Goal: Find specific page/section: Find specific page/section

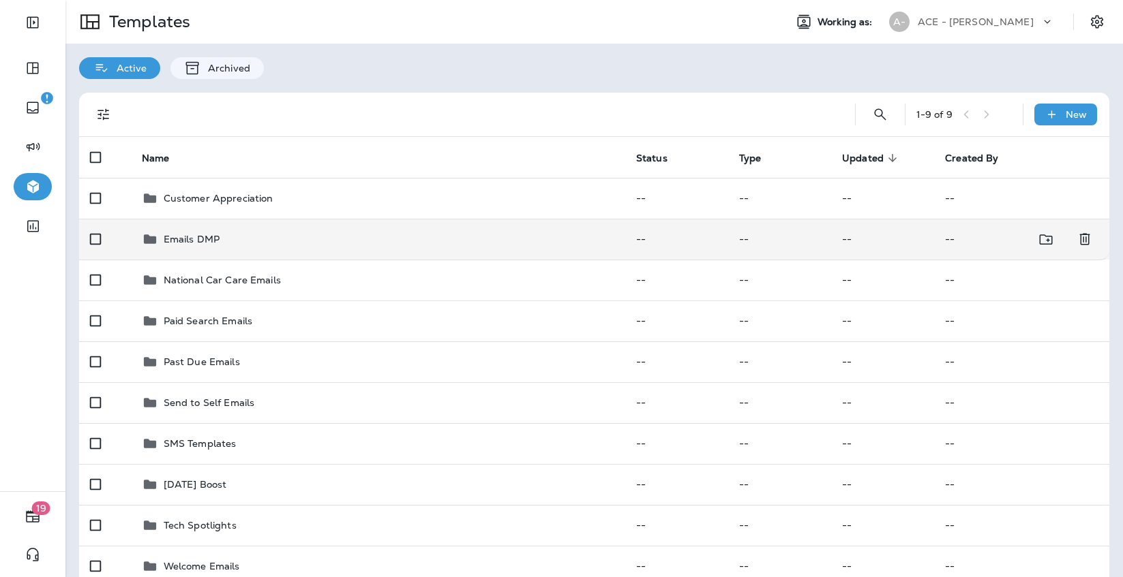
click at [434, 238] on div "Emails DMP" at bounding box center [378, 239] width 472 height 16
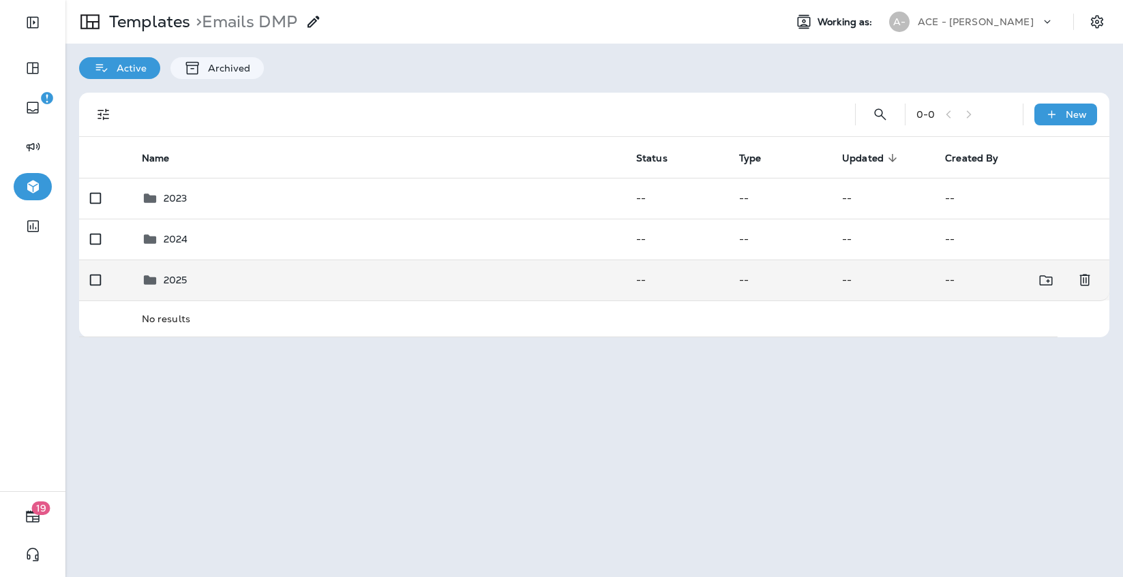
click at [415, 289] on td "2025" at bounding box center [378, 280] width 494 height 41
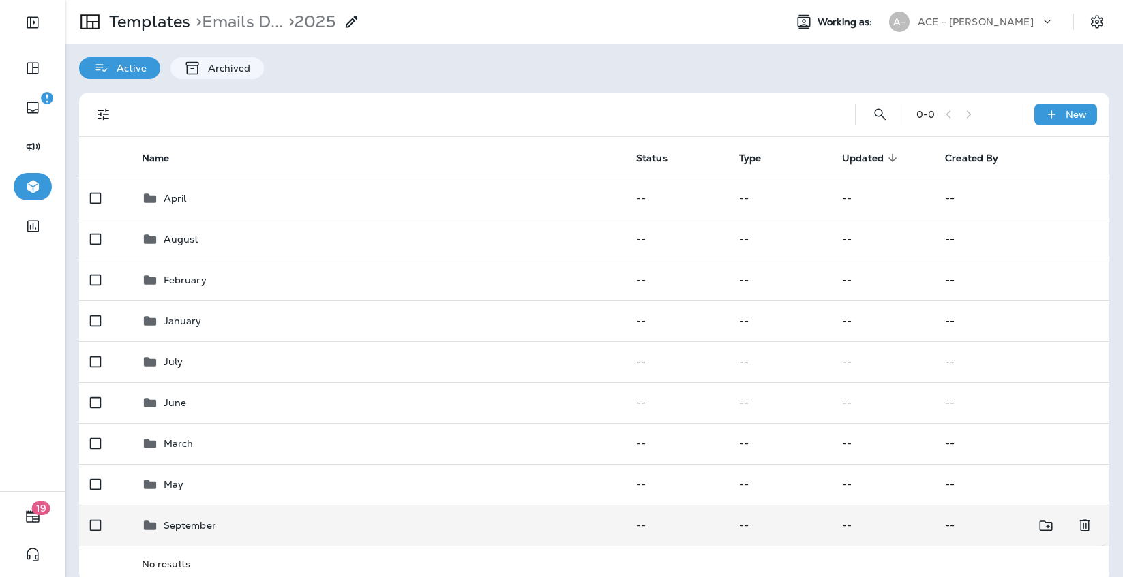
click at [326, 514] on td "September" at bounding box center [378, 525] width 494 height 41
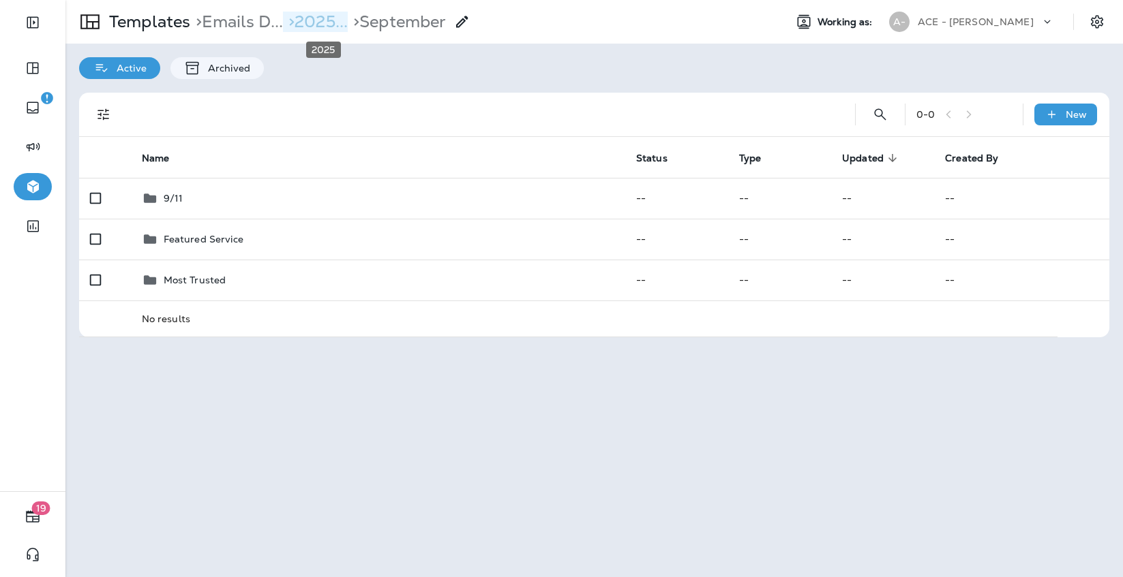
click at [327, 16] on p "> 2025..." at bounding box center [315, 22] width 65 height 20
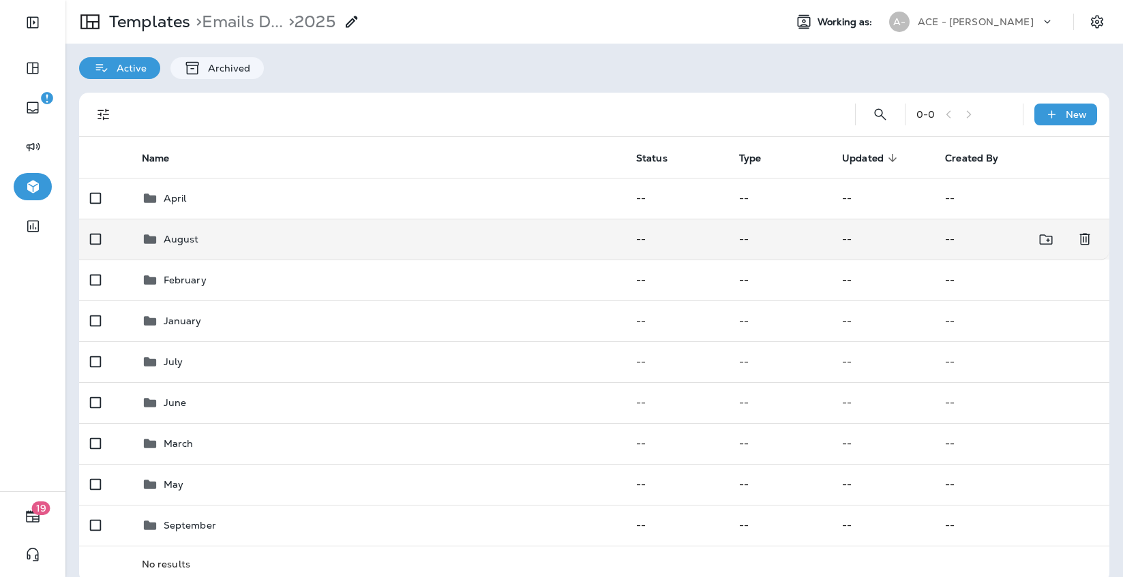
click at [265, 243] on div "August" at bounding box center [378, 239] width 472 height 16
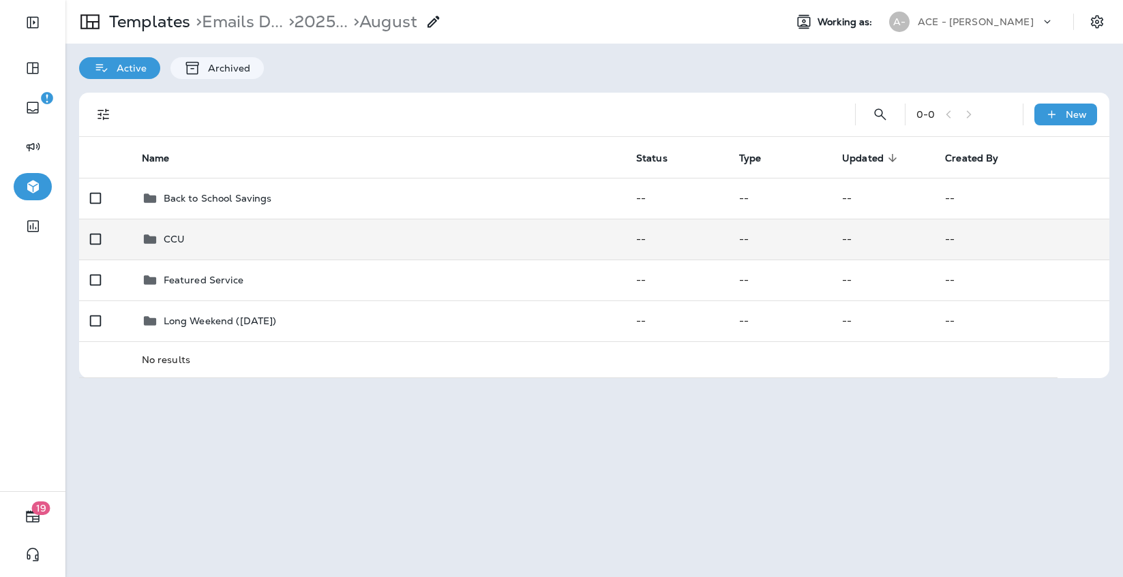
click at [262, 239] on div "CCU" at bounding box center [378, 239] width 472 height 16
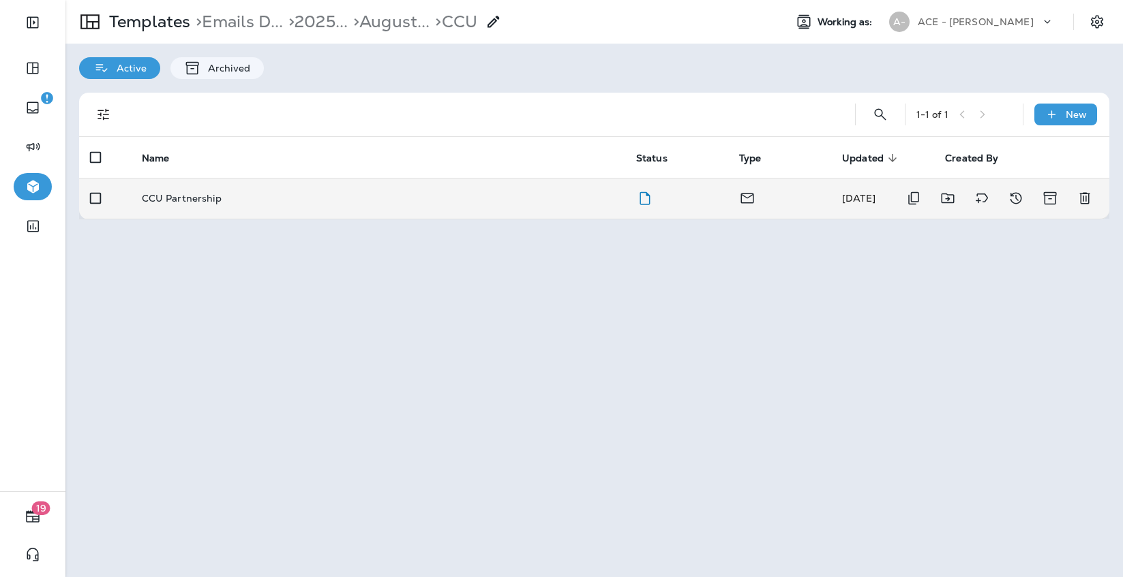
click at [266, 200] on div "CCU Partnership" at bounding box center [378, 198] width 472 height 11
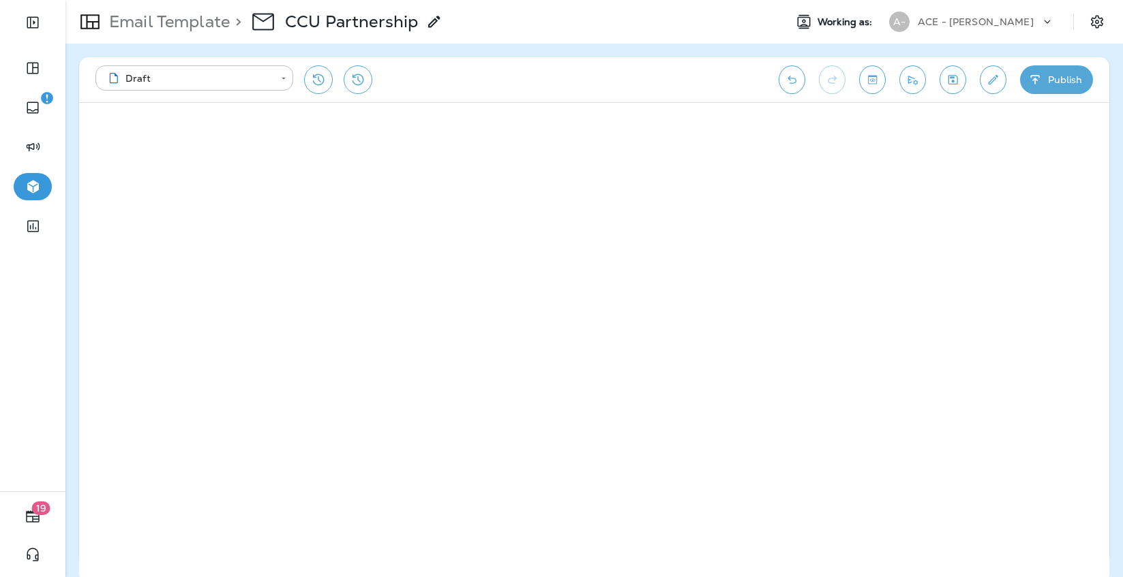
click at [957, 85] on icon "Save" at bounding box center [953, 80] width 14 height 14
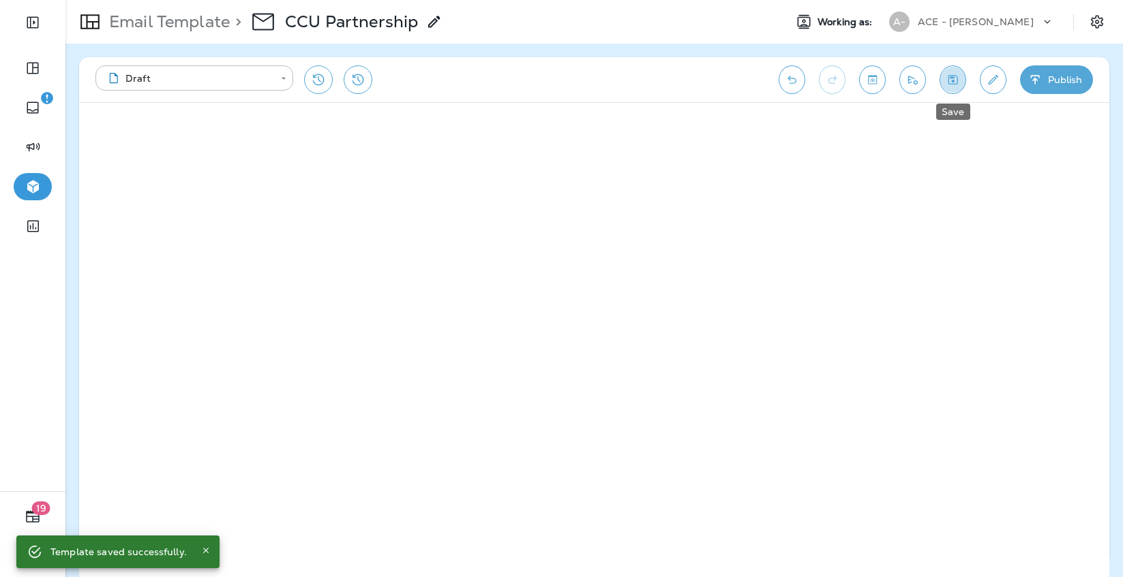
click at [953, 83] on icon "Save" at bounding box center [953, 80] width 14 height 14
click at [149, 21] on p "Email Template" at bounding box center [167, 22] width 126 height 20
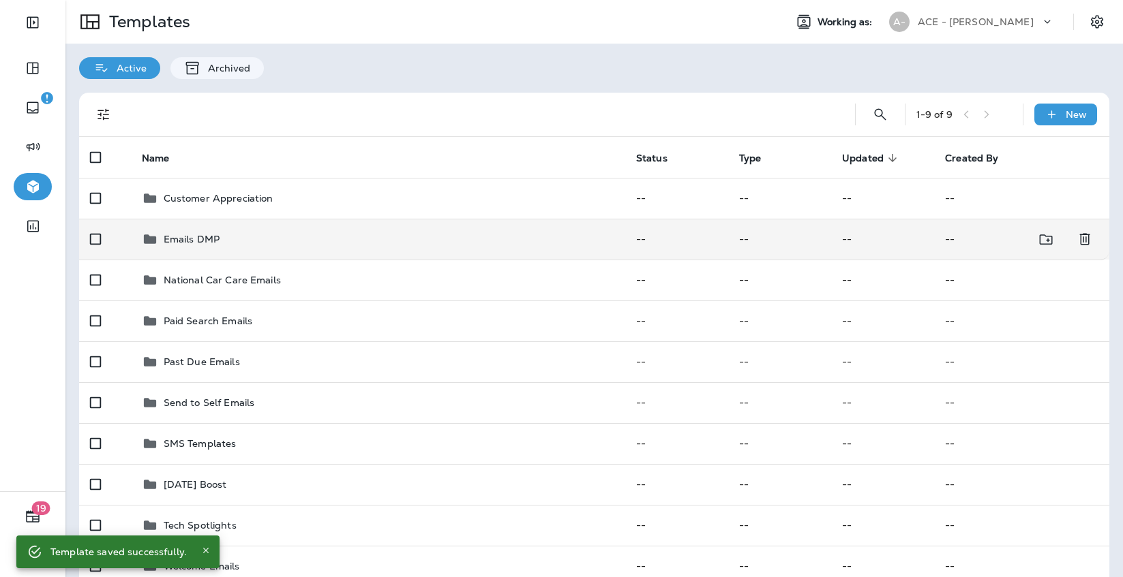
click at [208, 237] on p "Emails DMP" at bounding box center [192, 239] width 56 height 11
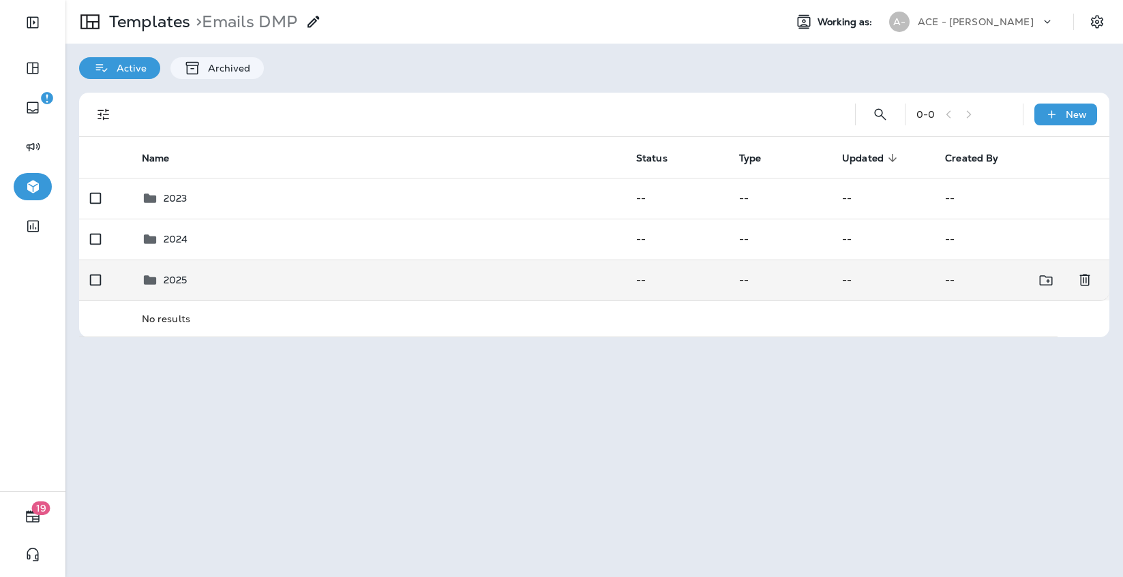
click at [221, 275] on div "2025" at bounding box center [378, 280] width 472 height 16
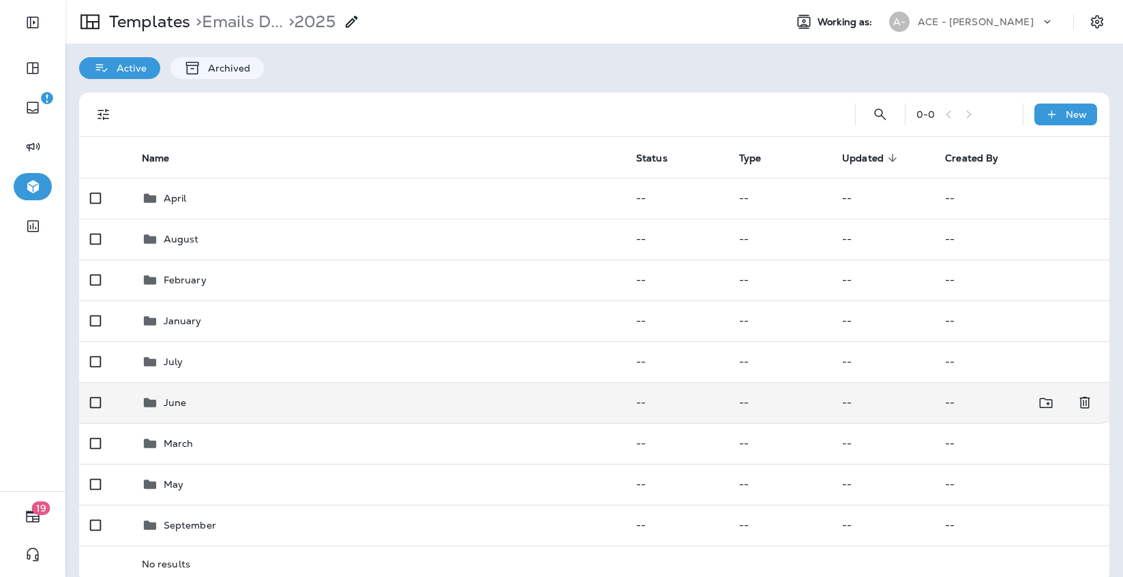
scroll to position [18, 0]
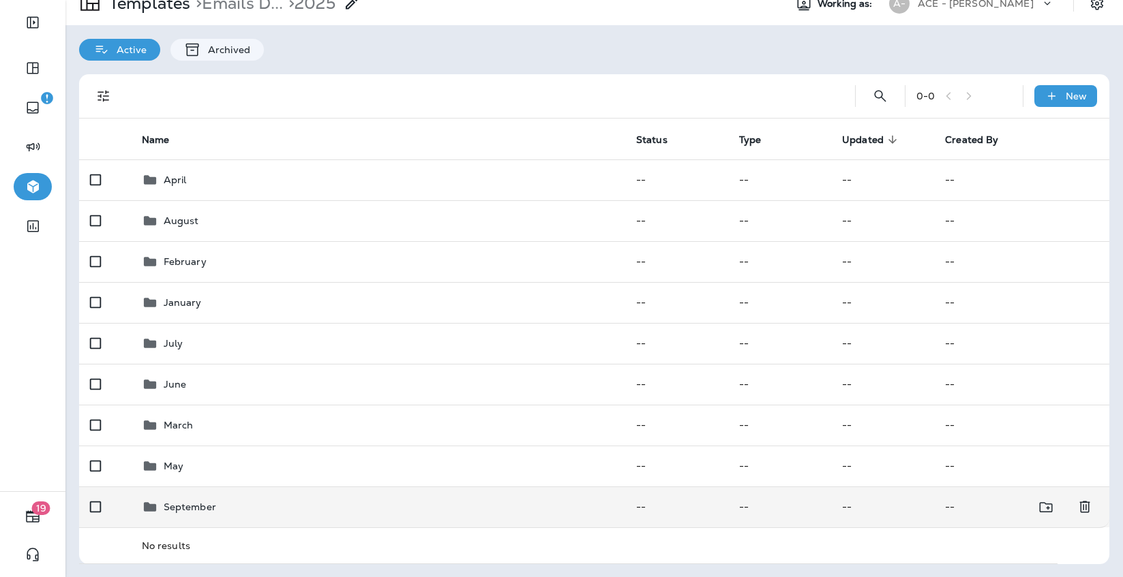
click at [235, 499] on div "September" at bounding box center [378, 507] width 472 height 16
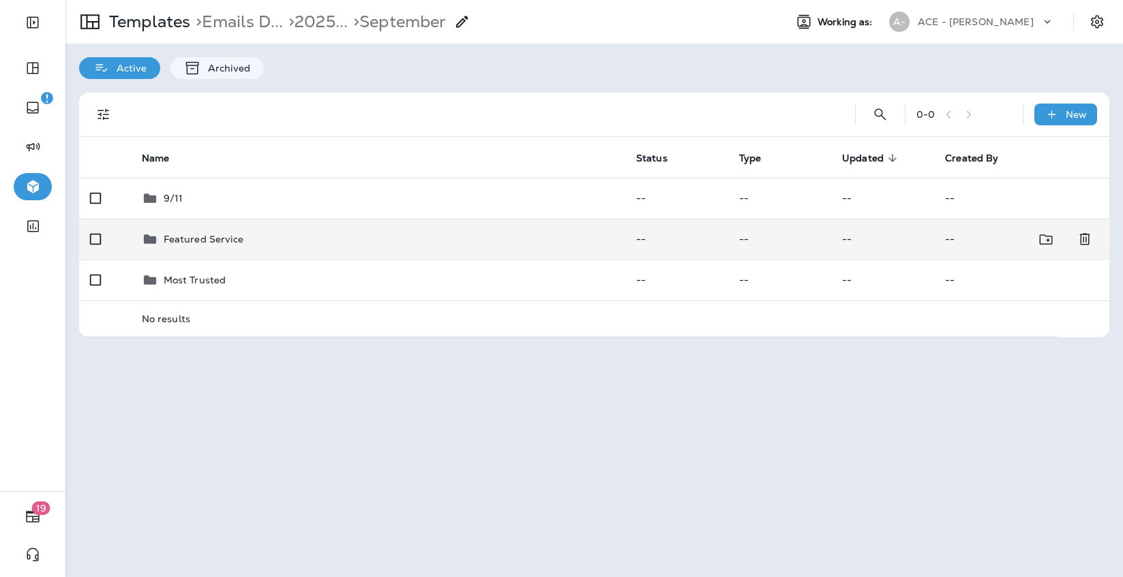
click at [275, 244] on div "Featured Service" at bounding box center [378, 239] width 472 height 16
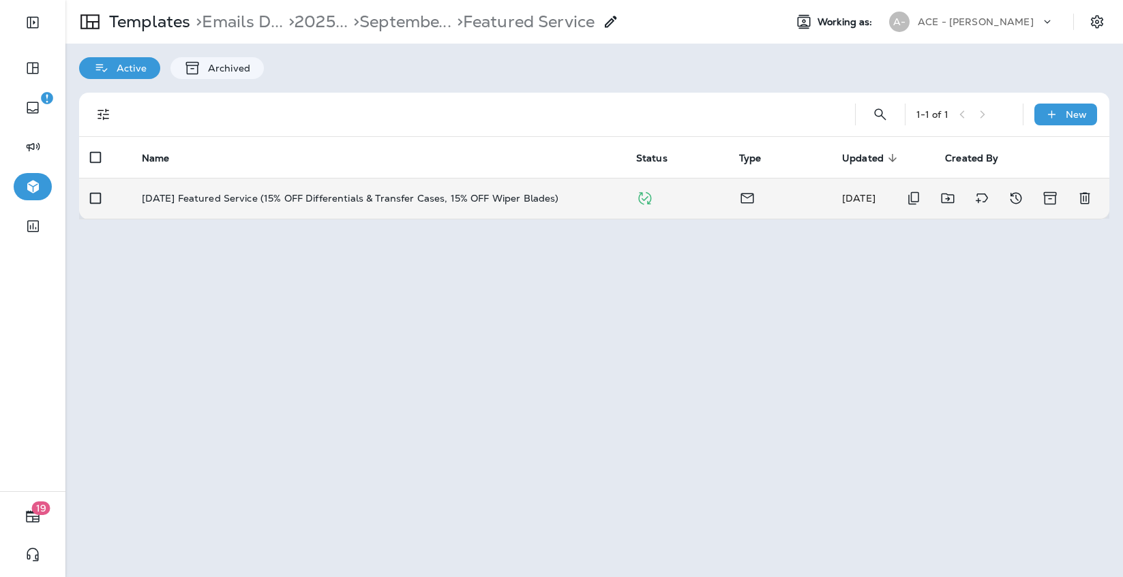
click at [305, 202] on p "[DATE] Featured Service (15% OFF Differentials & Transfer Cases, 15% OFF Wiper …" at bounding box center [350, 198] width 417 height 11
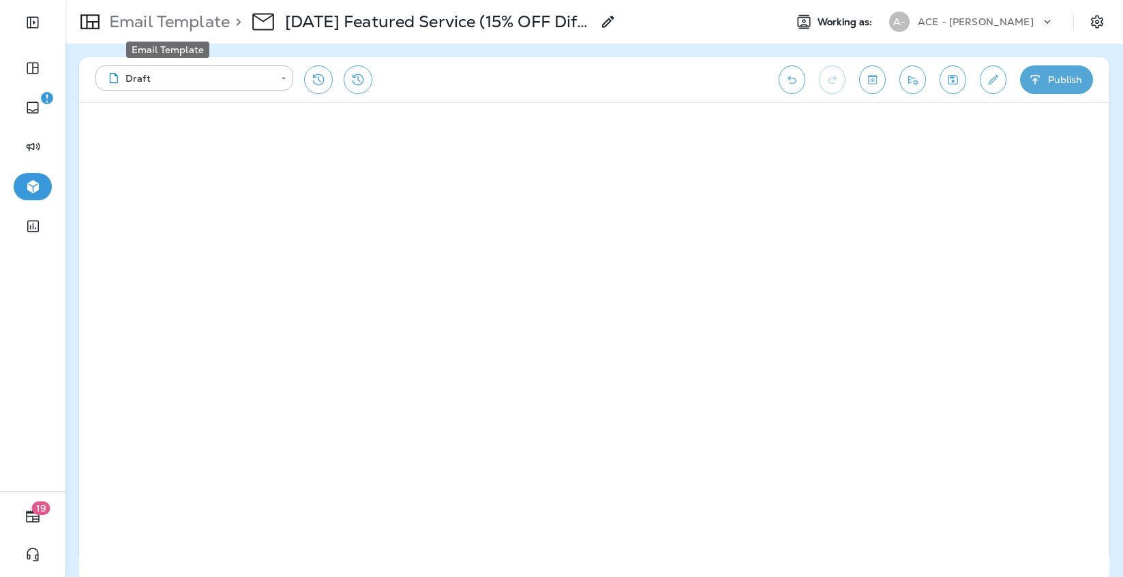
click at [123, 18] on p "Email Template" at bounding box center [167, 22] width 126 height 20
